Goal: Information Seeking & Learning: Learn about a topic

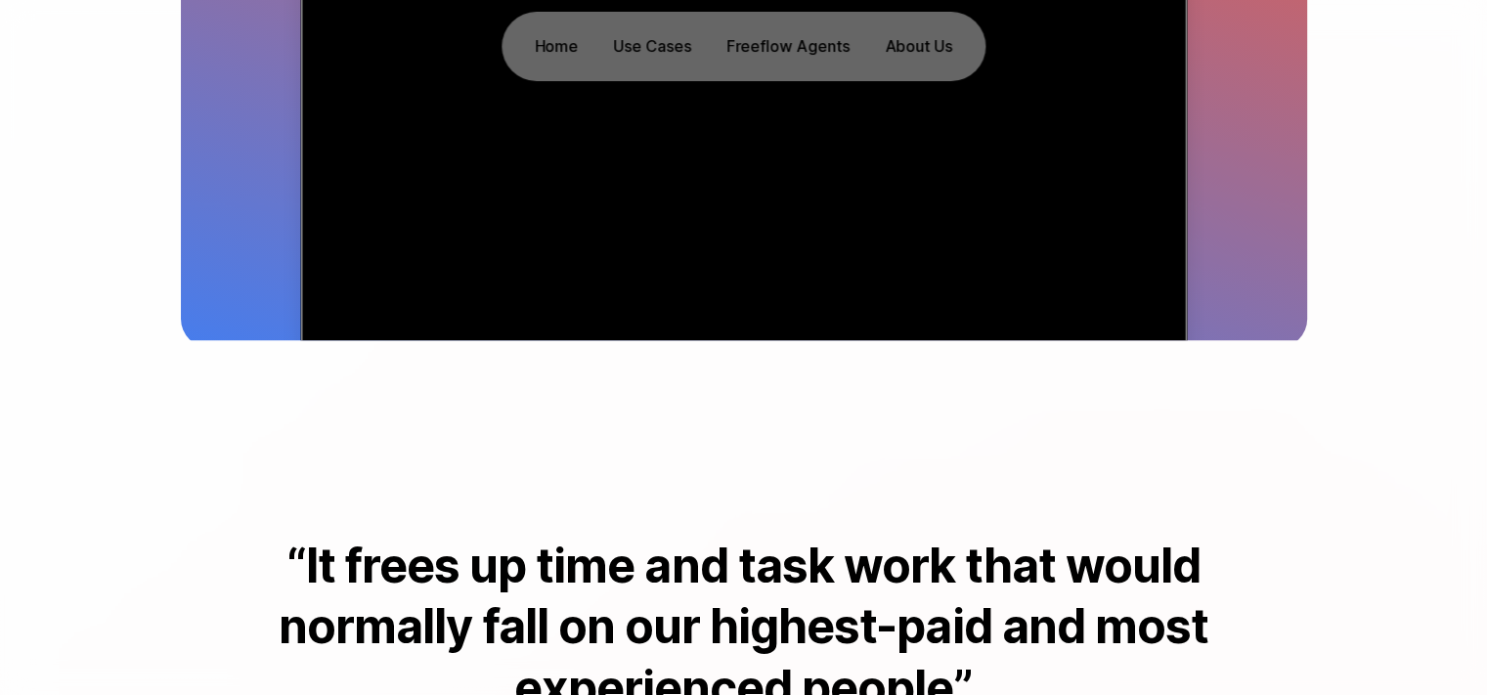
scroll to position [293, 0]
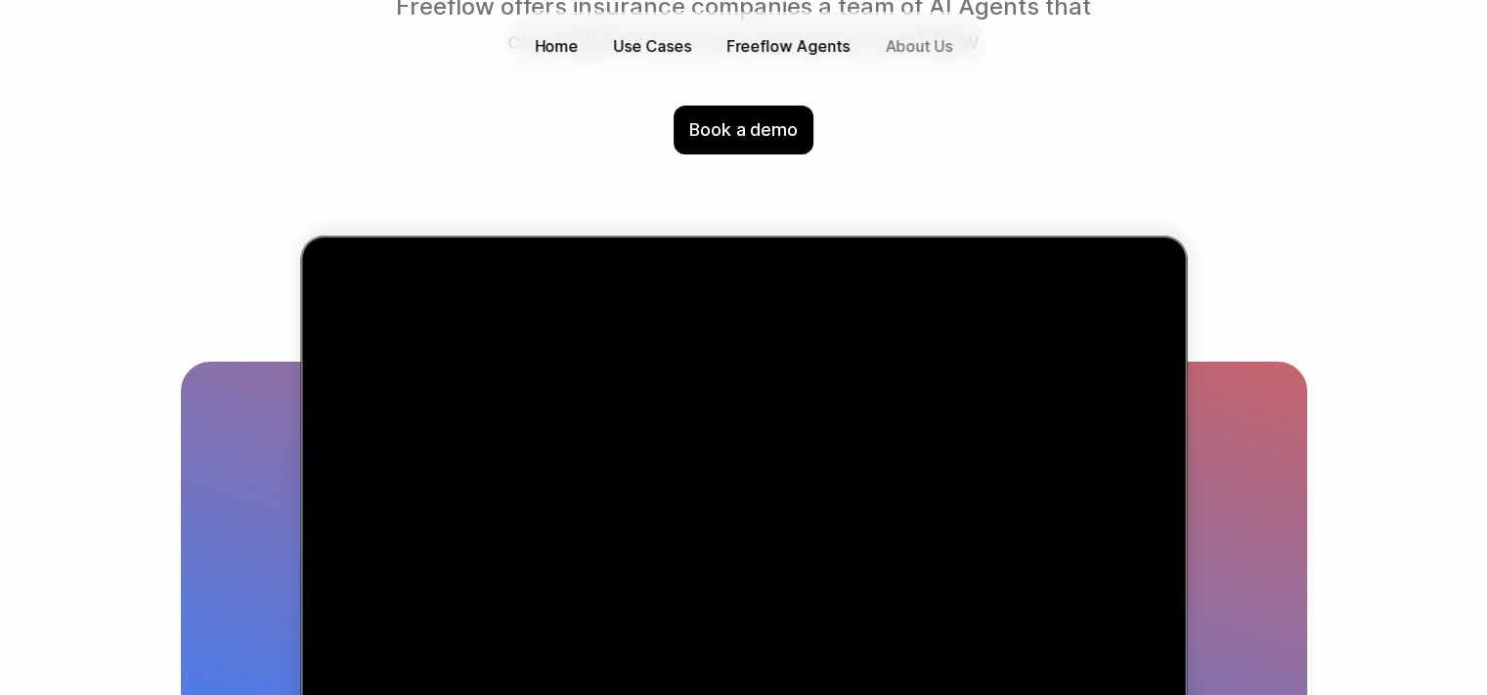
click at [922, 46] on p "About Us" at bounding box center [918, 46] width 67 height 22
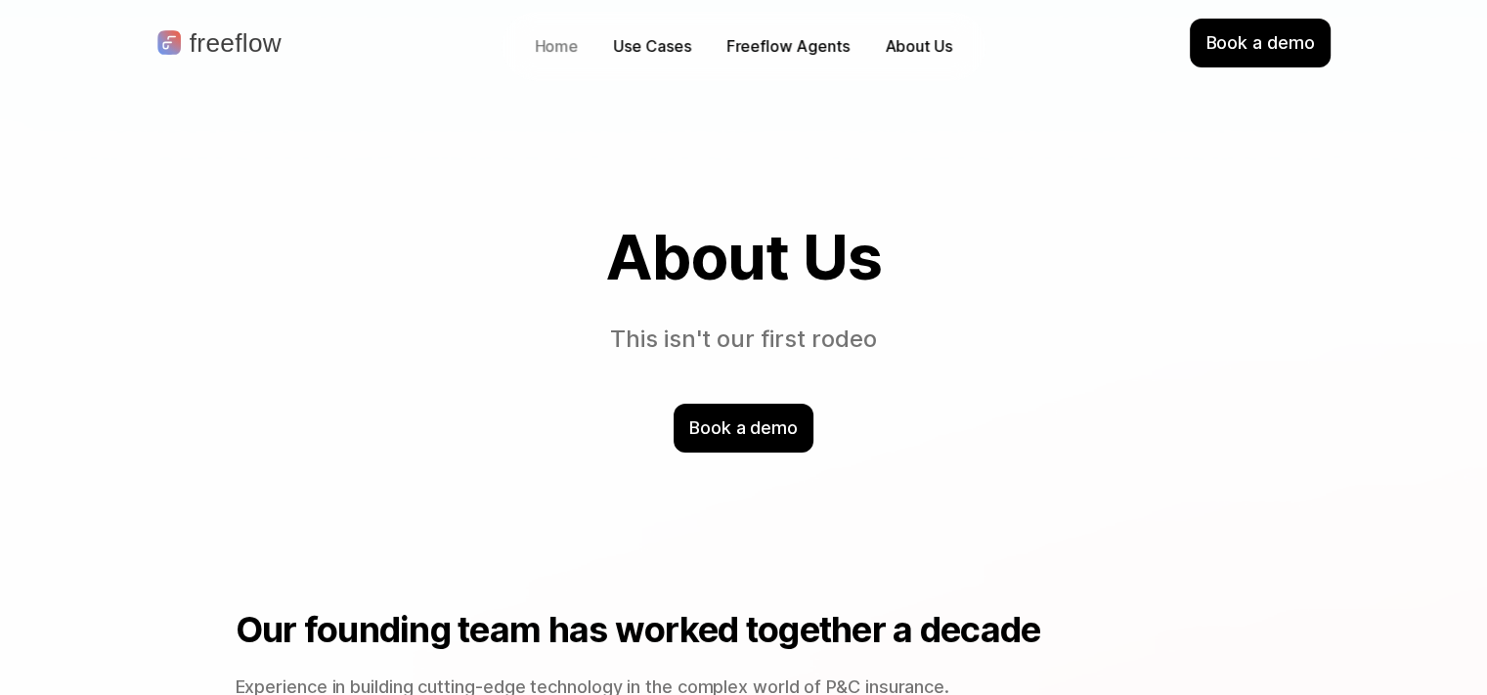
click at [557, 50] on p "Home" at bounding box center [557, 46] width 44 height 22
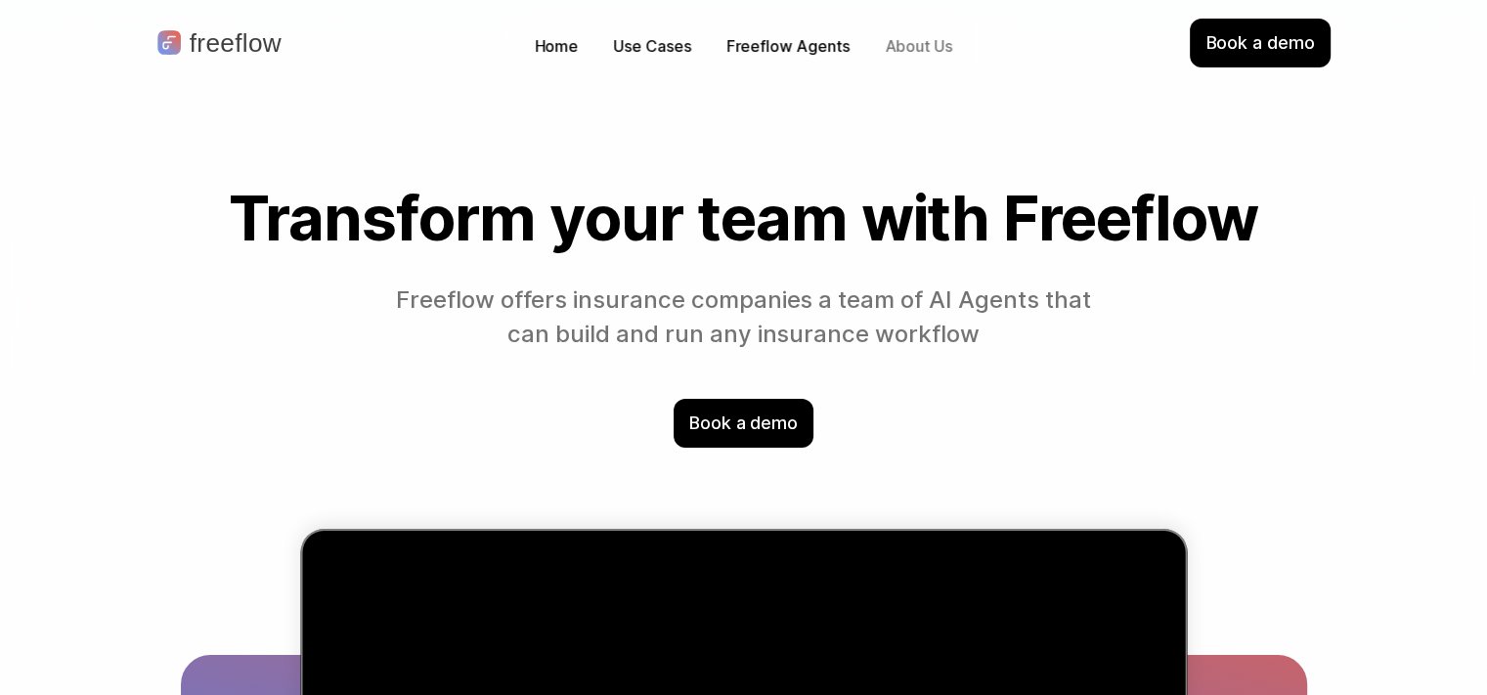
click at [910, 51] on p "About Us" at bounding box center [918, 46] width 67 height 22
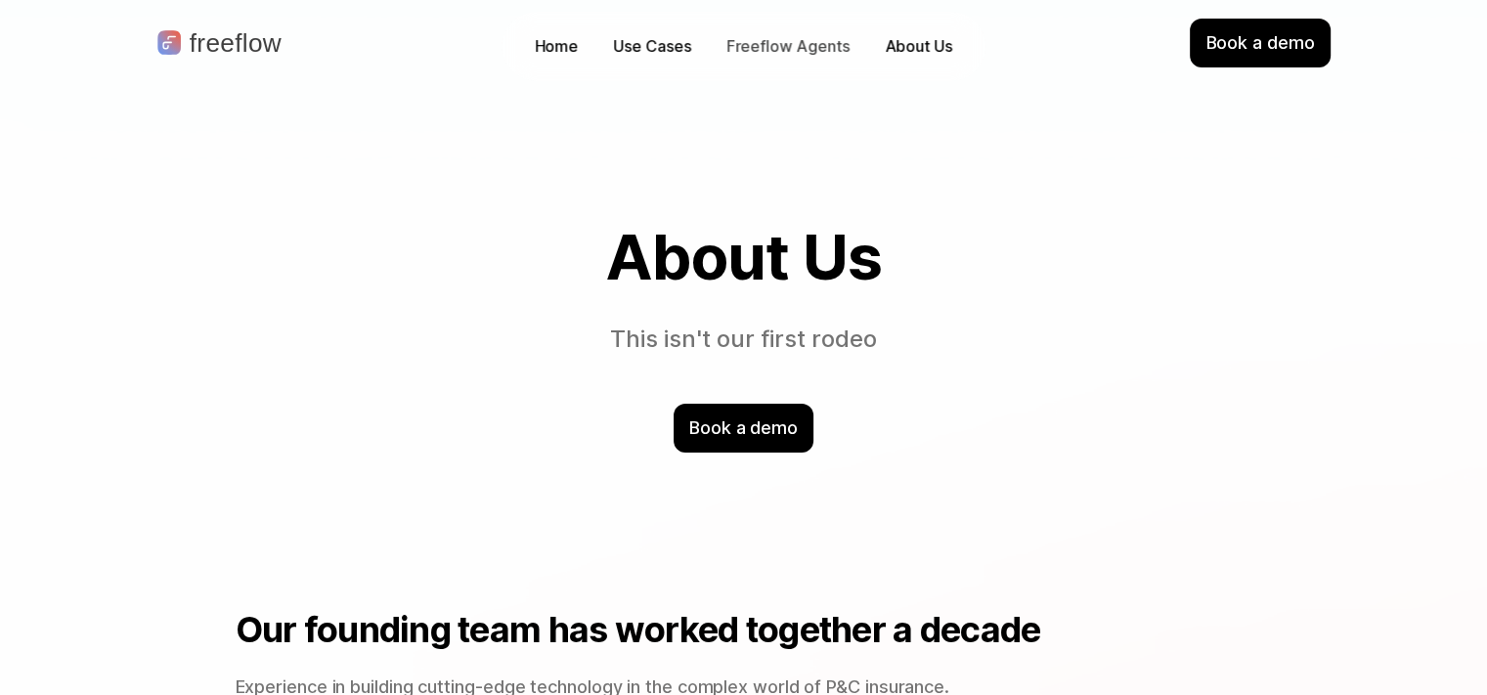
click at [669, 53] on p "Use Cases" at bounding box center [652, 46] width 77 height 22
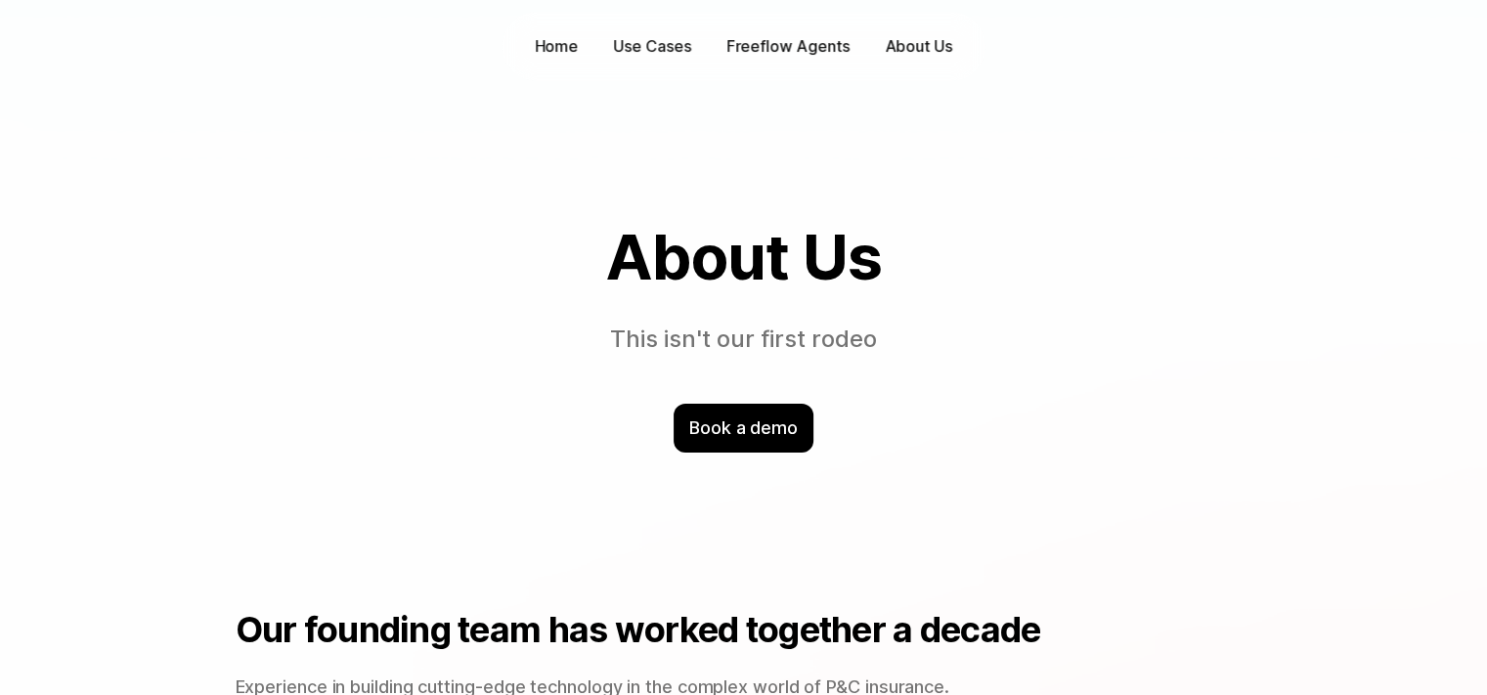
scroll to position [293, 0]
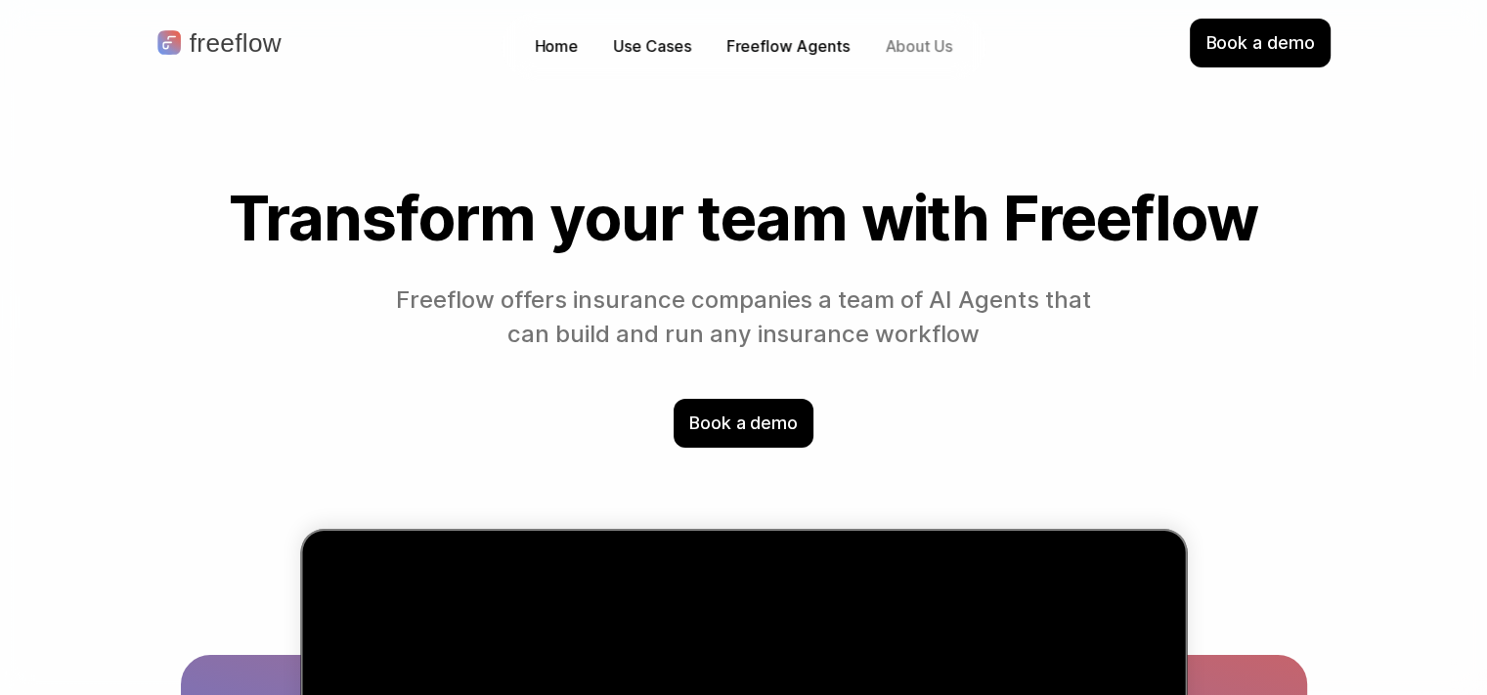
click at [912, 46] on p "About Us" at bounding box center [918, 46] width 67 height 22
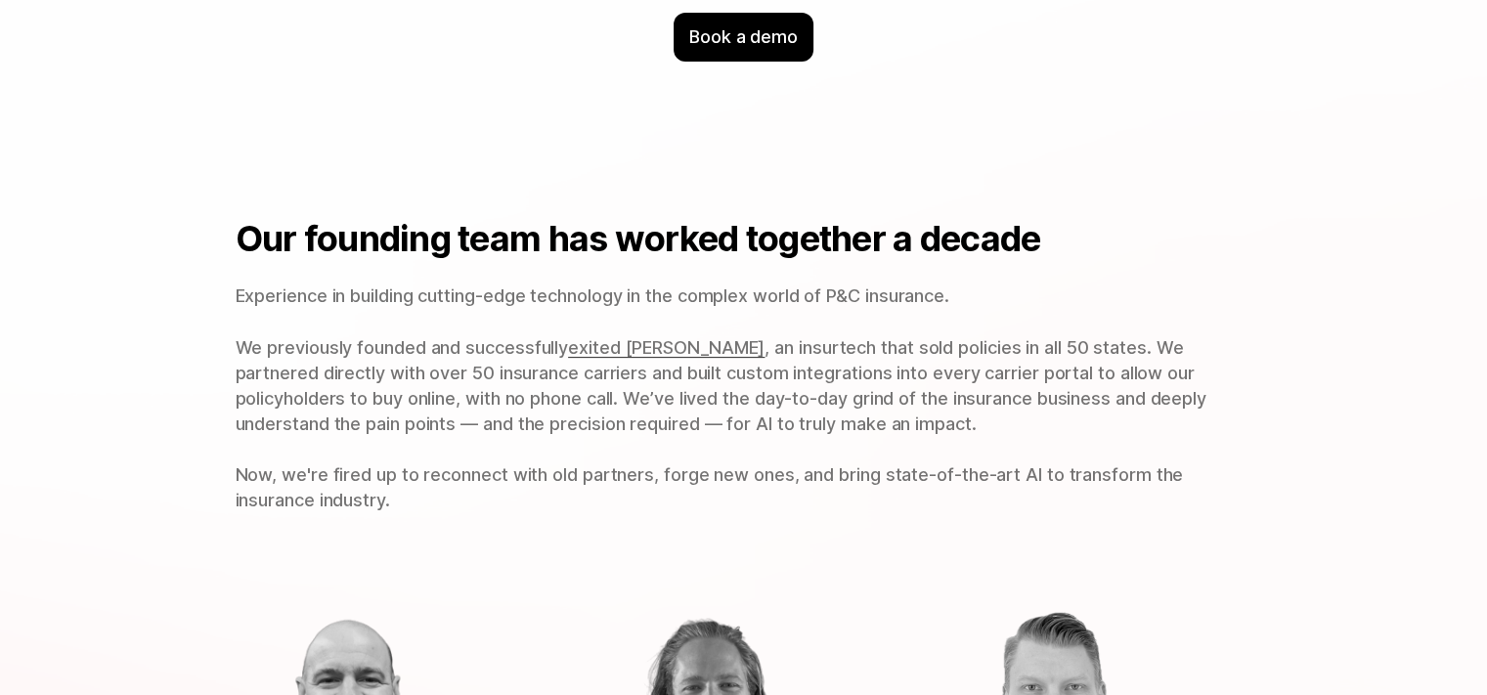
scroll to position [489, 0]
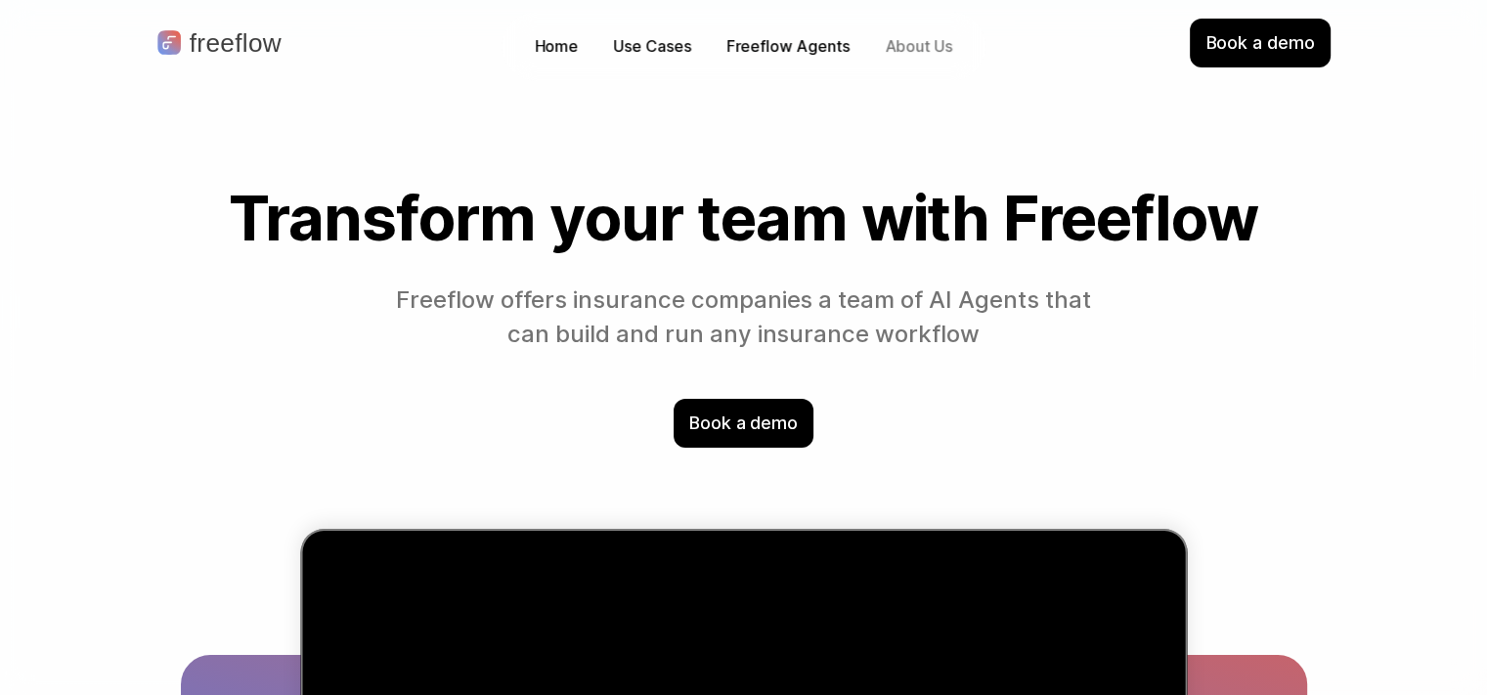
click at [906, 43] on p "About Us" at bounding box center [918, 46] width 67 height 22
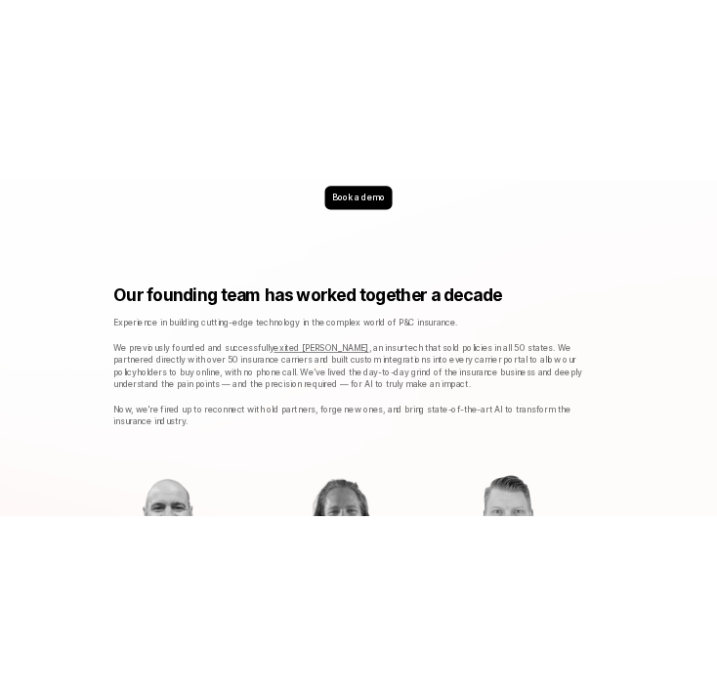
scroll to position [586, 0]
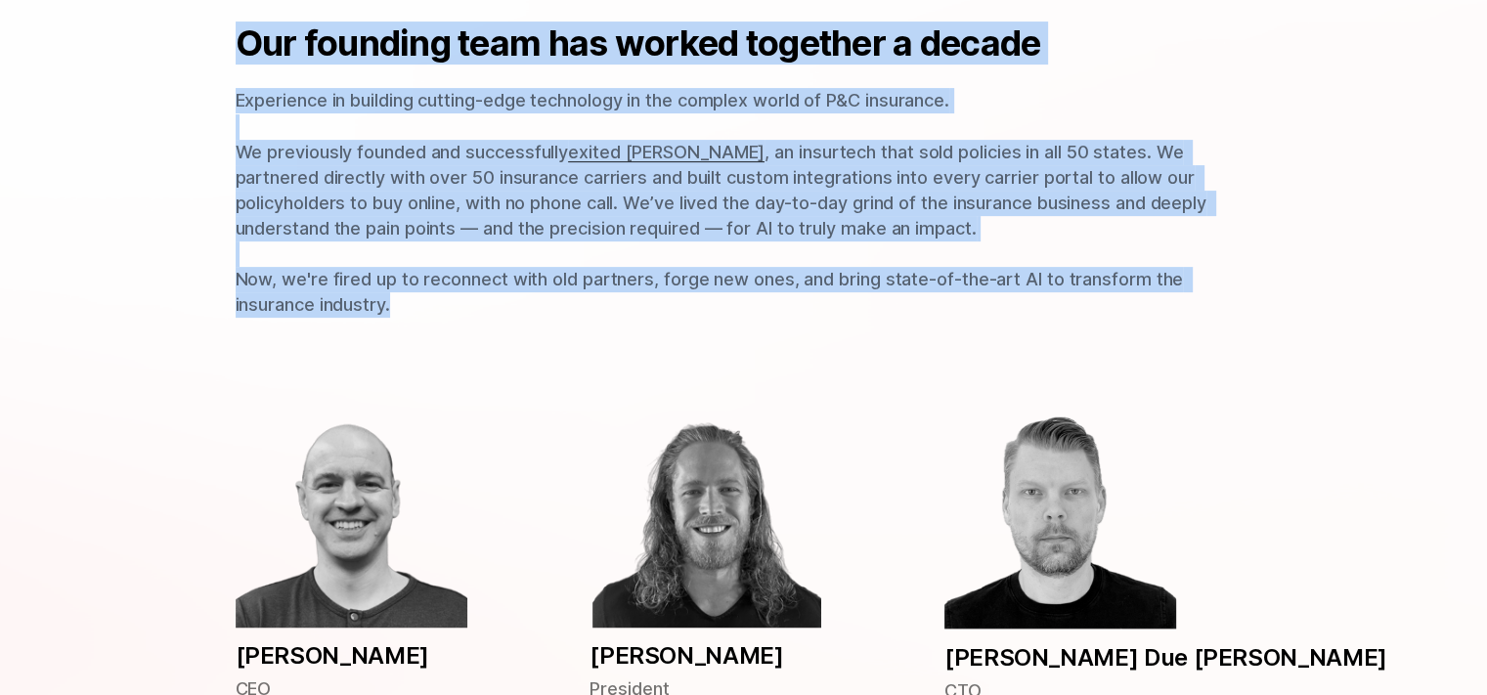
drag, startPoint x: 238, startPoint y: 33, endPoint x: 461, endPoint y: 309, distance: 354.4
click at [461, 309] on div "Our founding team has worked together a decade Experience in building cutting-e…" at bounding box center [744, 169] width 1016 height 295
copy div "Our founding team has worked together a decade Experience in building cutting-e…"
click at [495, 328] on div "Our founding team has worked together a decade Experience in building cutting-e…" at bounding box center [743, 170] width 1251 height 452
click at [266, 115] on p "Experience in building cutting-edge technology in the complex world of P&C insu…" at bounding box center [744, 203] width 1016 height 230
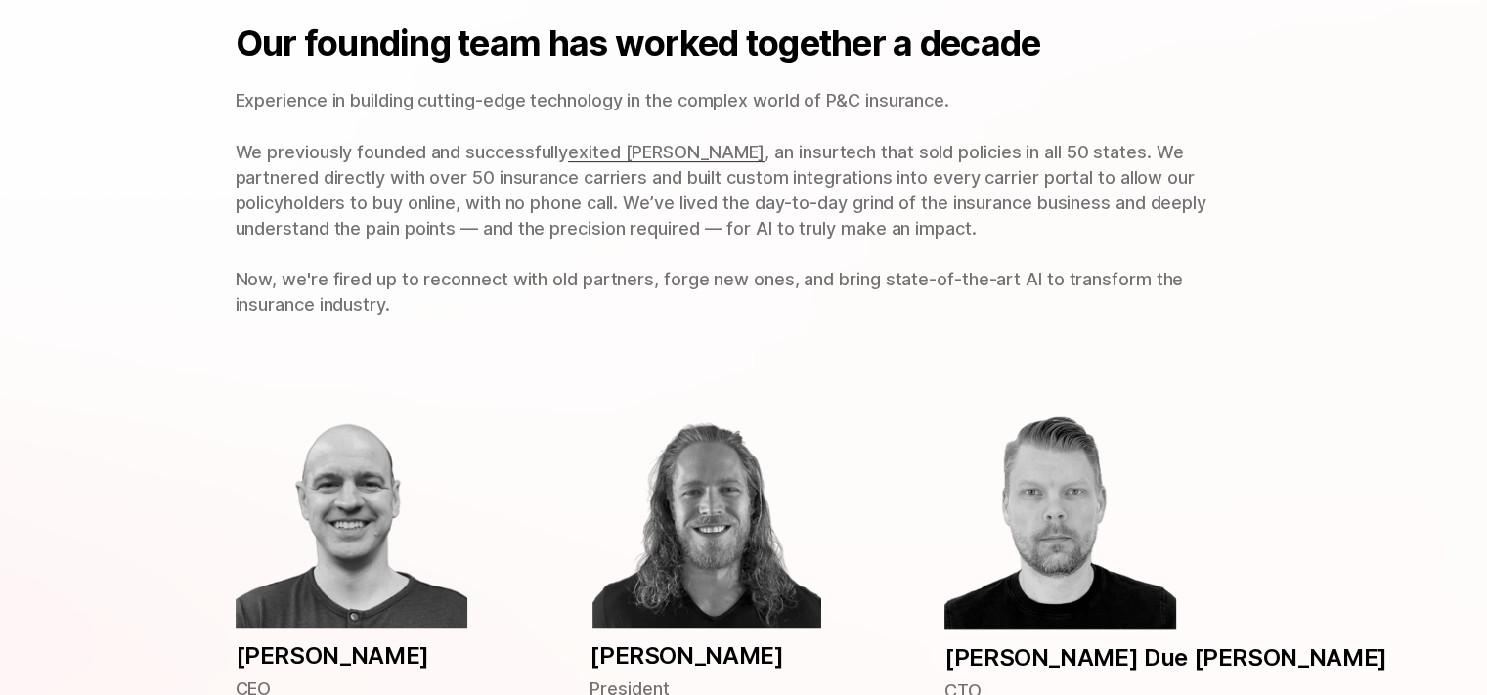
click at [234, 97] on div "Our founding team has worked together a decade Experience in building cutting-e…" at bounding box center [743, 170] width 1251 height 452
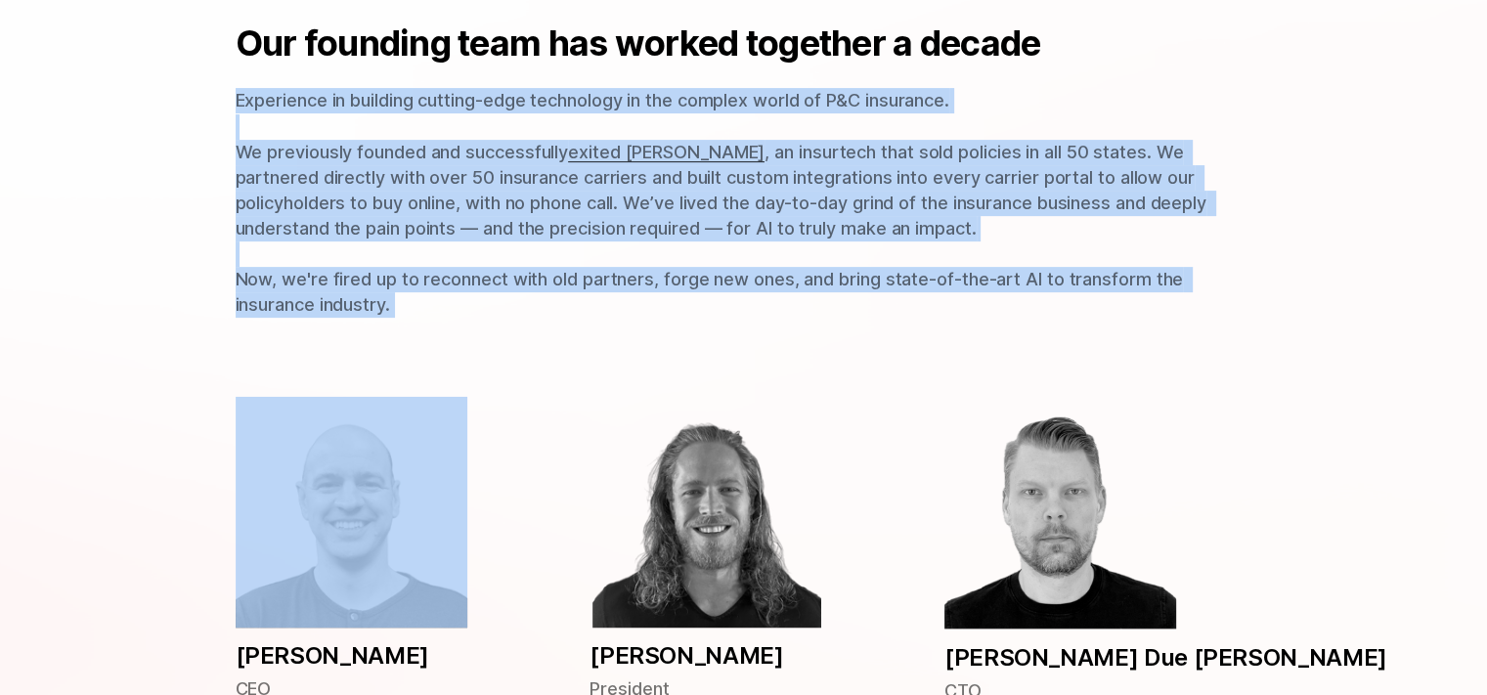
drag, startPoint x: 235, startPoint y: 96, endPoint x: 410, endPoint y: 304, distance: 271.9
click at [410, 304] on p "Experience in building cutting-edge technology in the complex world of P&C insu…" at bounding box center [744, 203] width 1016 height 230
copy p "Experience in building cutting-edge technology in the complex world of P&C insu…"
drag, startPoint x: 480, startPoint y: 219, endPoint x: 470, endPoint y: 217, distance: 10.0
click at [477, 218] on span ", an insurtech that sold policies in all 50 states. We partnered directly with …" at bounding box center [723, 229] width 975 height 174
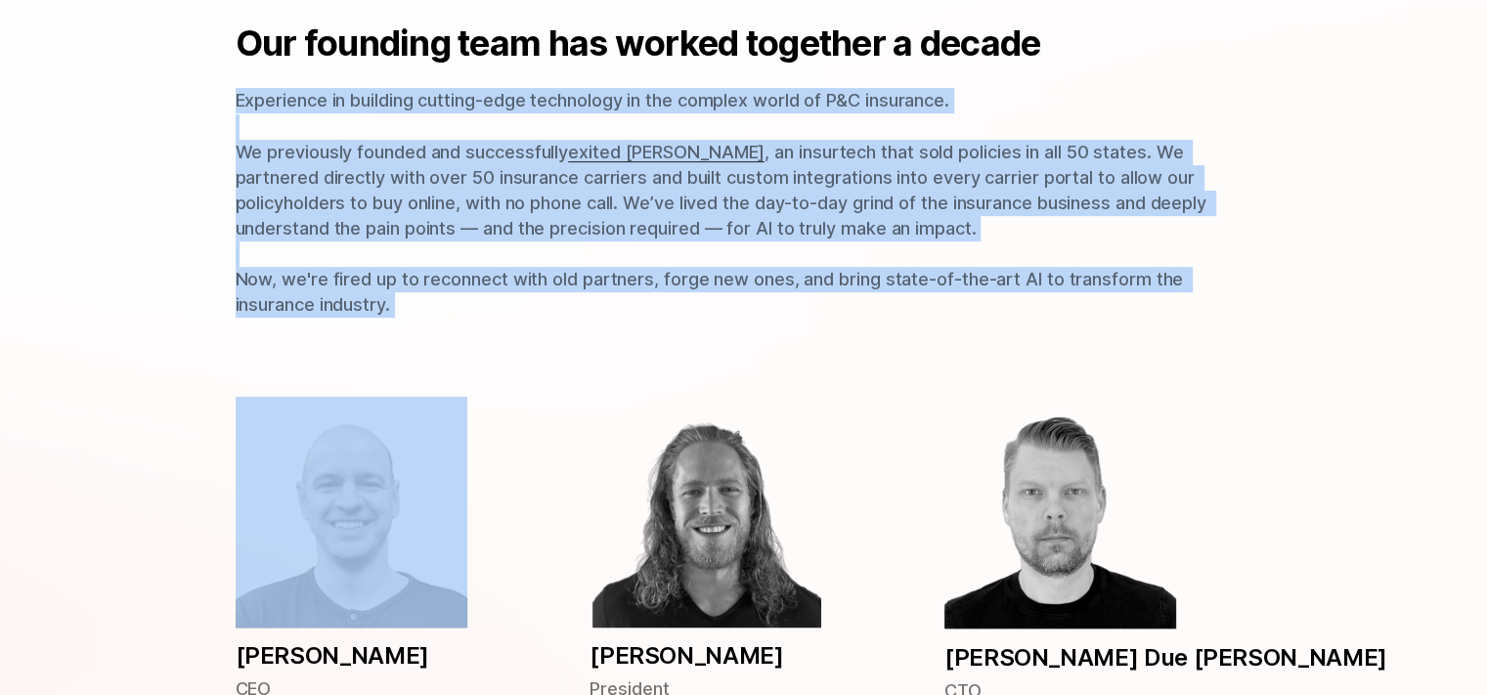
click at [286, 111] on p "Experience in building cutting-edge technology in the complex world of P&C insu…" at bounding box center [744, 203] width 1016 height 230
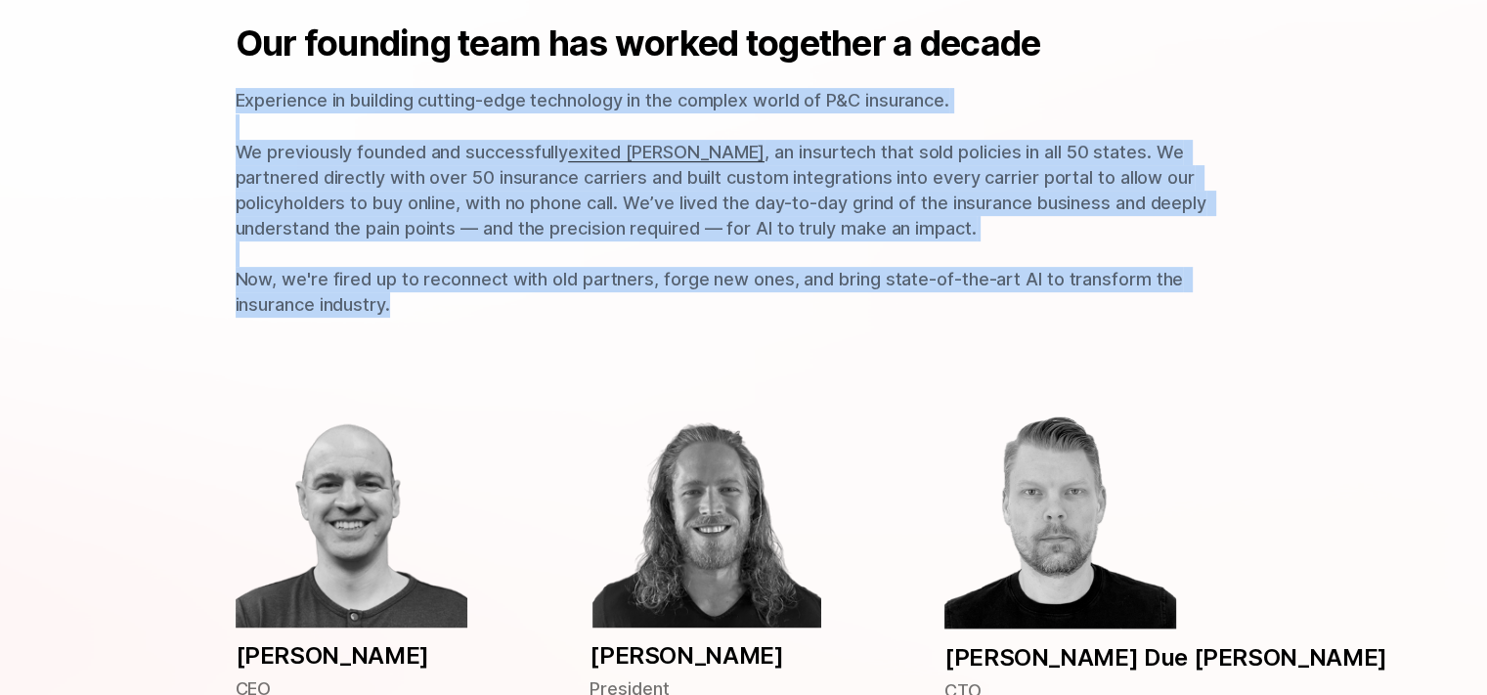
drag, startPoint x: 237, startPoint y: 101, endPoint x: 402, endPoint y: 312, distance: 268.0
click at [402, 312] on p "Experience in building cutting-edge technology in the complex world of P&C insu…" at bounding box center [744, 203] width 1016 height 230
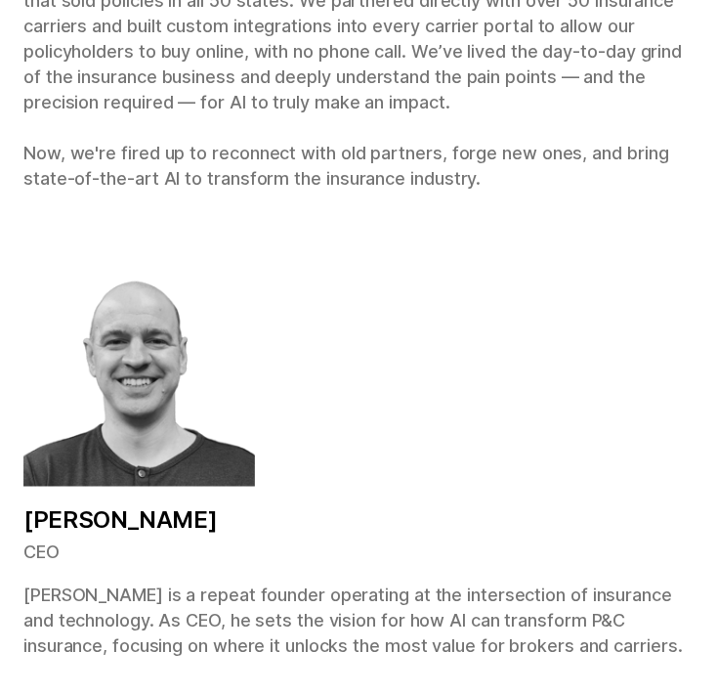
copy p "Experience in building cutting-edge technology in the complex world of P&C insu…"
drag, startPoint x: 420, startPoint y: 316, endPoint x: 458, endPoint y: 318, distance: 38.2
click at [426, 316] on div "Jason Christiansen CEO Jason is a repeat founder operating at the intersection …" at bounding box center [358, 458] width 670 height 406
